Goal: Information Seeking & Learning: Check status

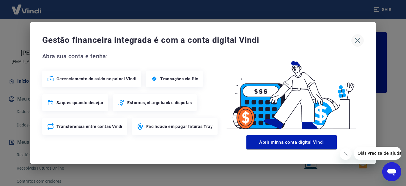
click at [356, 39] on icon "button" at bounding box center [357, 41] width 10 height 10
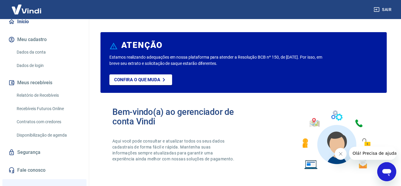
scroll to position [128, 0]
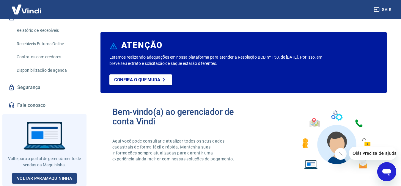
click at [46, 45] on link "Recebíveis Futuros Online" at bounding box center [47, 44] width 67 height 12
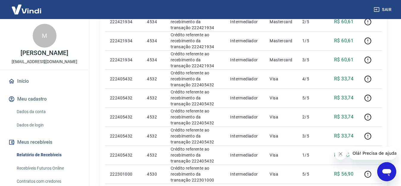
scroll to position [452, 0]
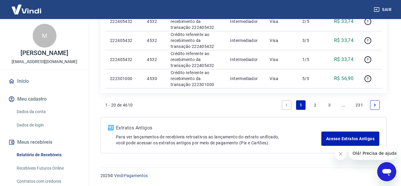
click at [315, 105] on link "2" at bounding box center [315, 105] width 10 height 10
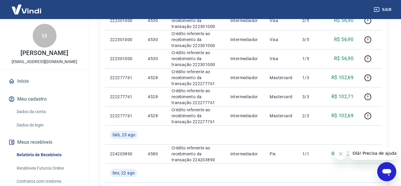
scroll to position [30, 0]
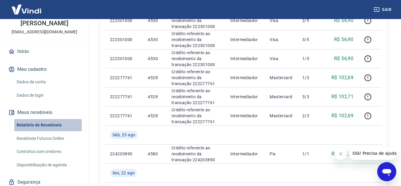
click at [58, 130] on link "Relatório de Recebíveis" at bounding box center [47, 125] width 67 height 12
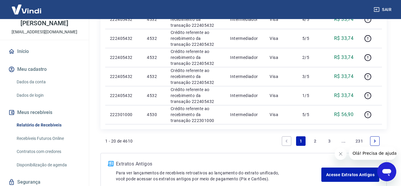
scroll to position [445, 0]
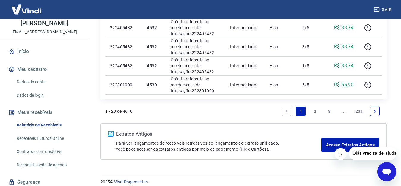
click at [317, 112] on link "2" at bounding box center [315, 111] width 10 height 10
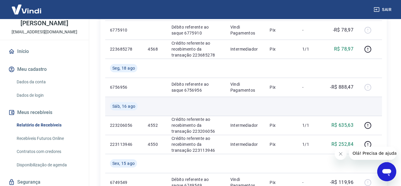
scroll to position [356, 0]
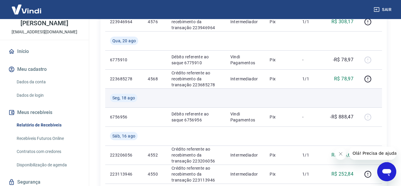
click at [338, 98] on td at bounding box center [341, 97] width 34 height 19
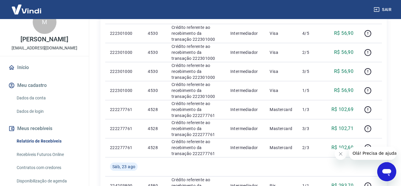
scroll to position [0, 0]
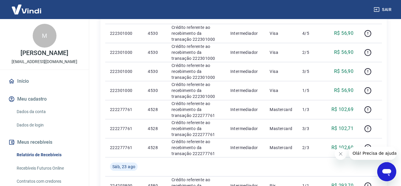
click at [25, 87] on link "Início" at bounding box center [44, 81] width 75 height 13
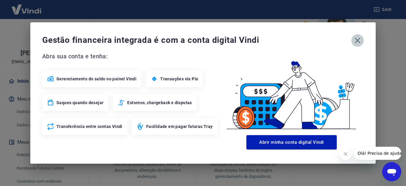
click at [358, 41] on icon "button" at bounding box center [357, 41] width 6 height 6
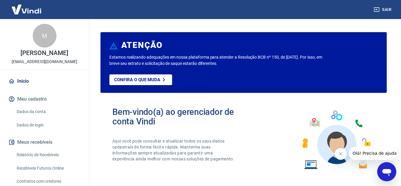
click at [38, 12] on img at bounding box center [26, 9] width 39 height 18
click at [37, 11] on img at bounding box center [26, 9] width 39 height 18
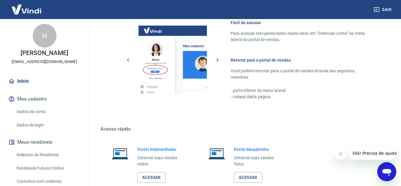
scroll to position [363, 0]
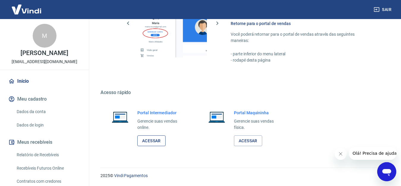
click at [155, 142] on link "Acessar" at bounding box center [151, 140] width 28 height 11
